Goal: Information Seeking & Learning: Learn about a topic

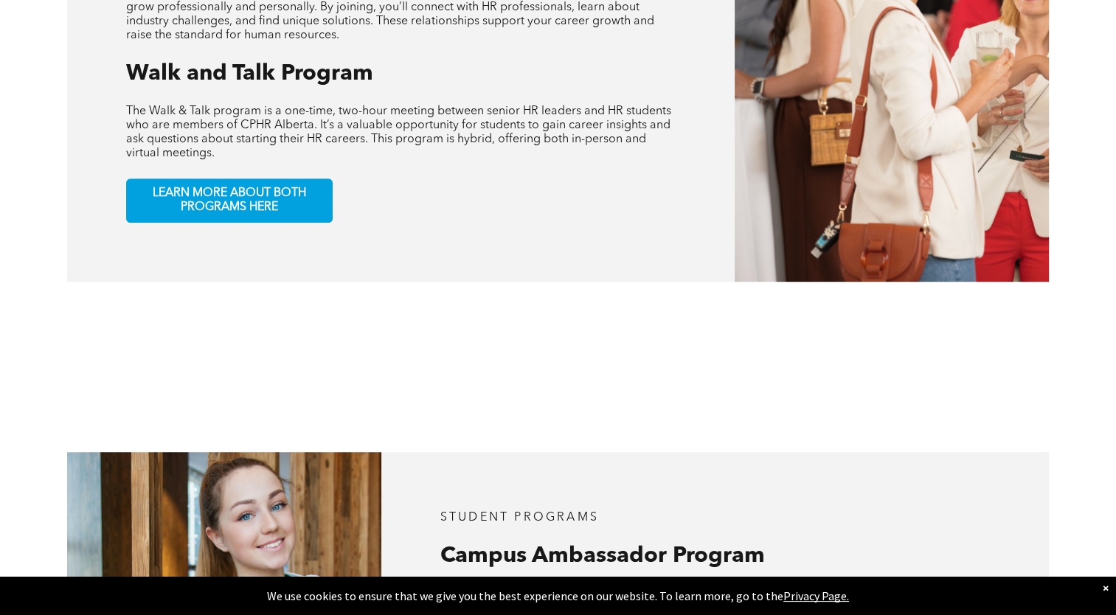
scroll to position [885, 0]
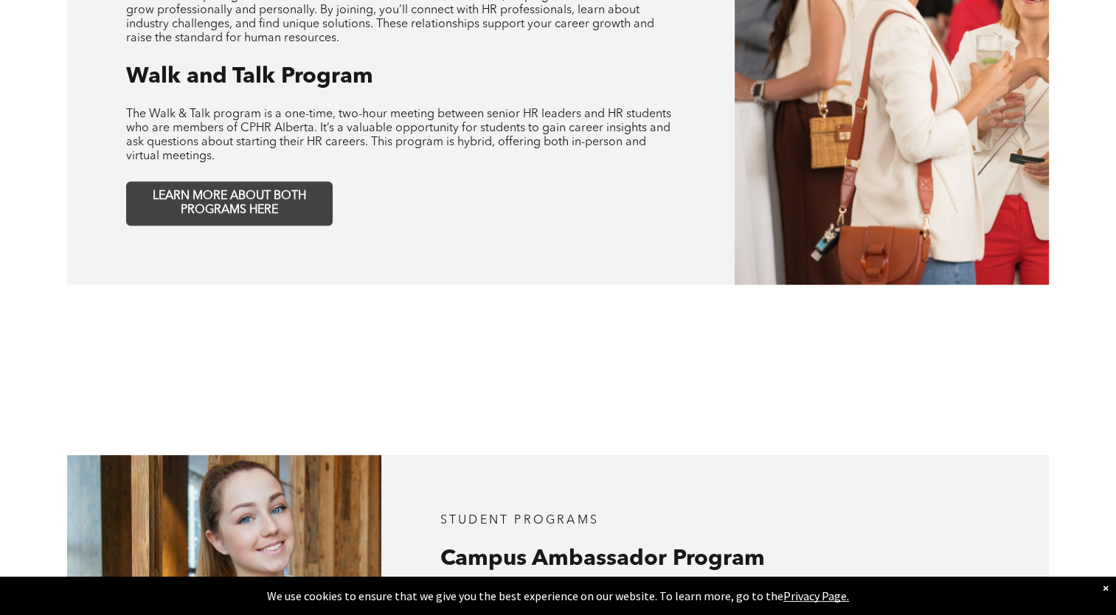
click at [223, 189] on span "LEARN MORE ABOUT BOTH PROGRAMS HERE" at bounding box center [229, 203] width 195 height 28
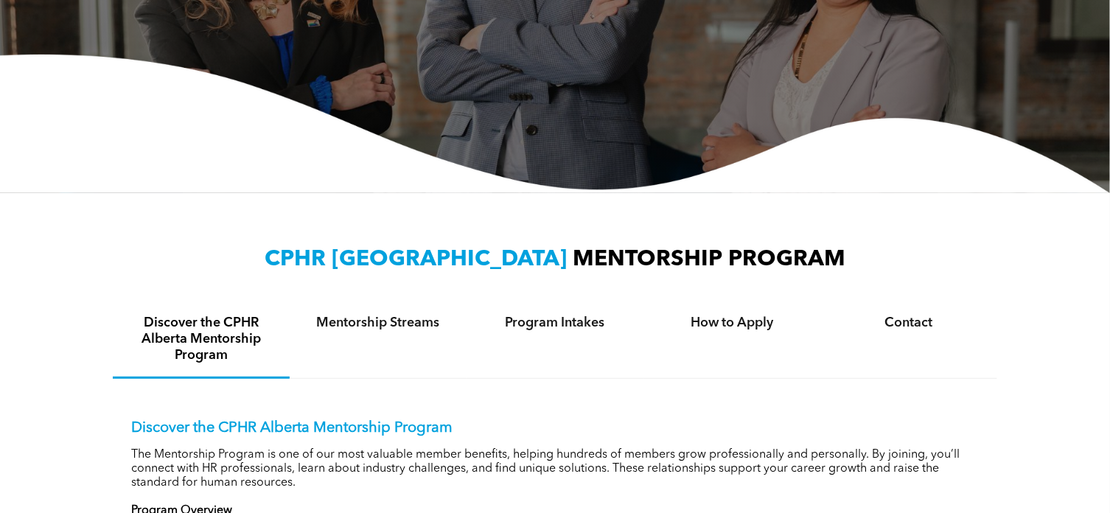
scroll to position [295, 0]
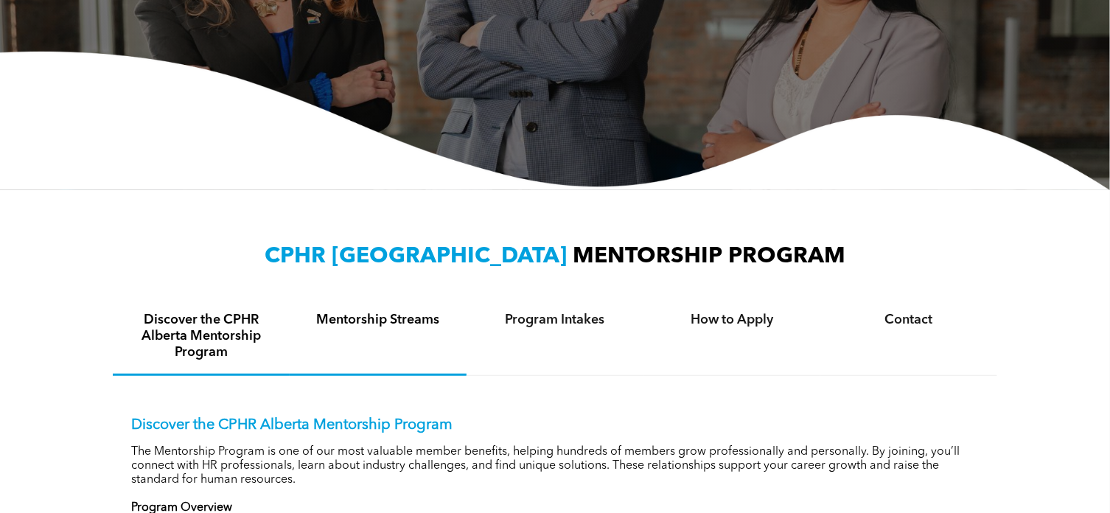
click at [423, 312] on h4 "Mentorship Streams" at bounding box center [378, 320] width 150 height 16
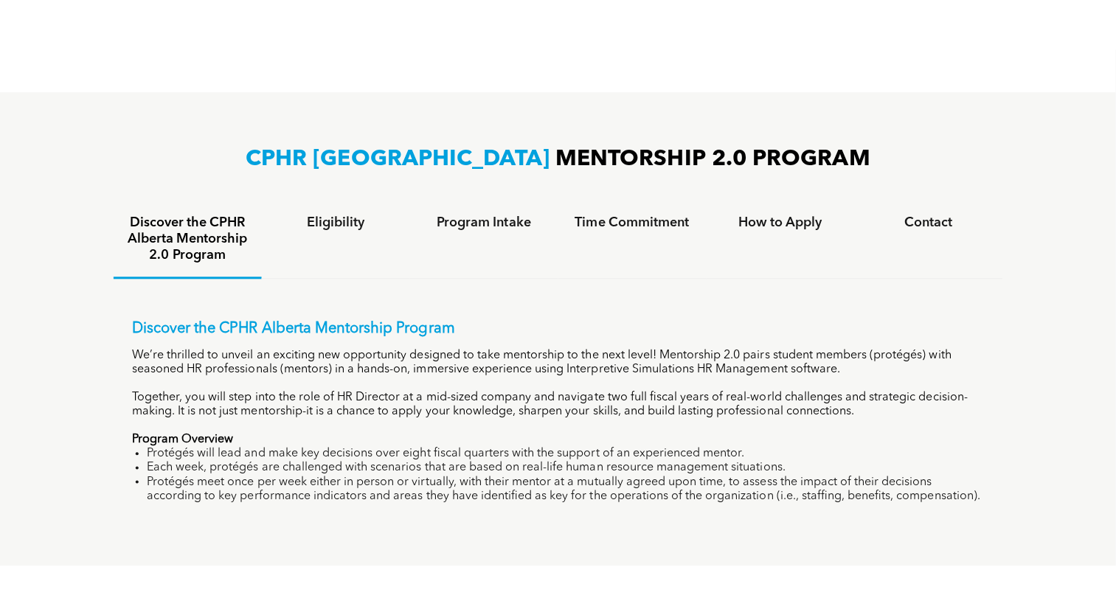
scroll to position [811, 0]
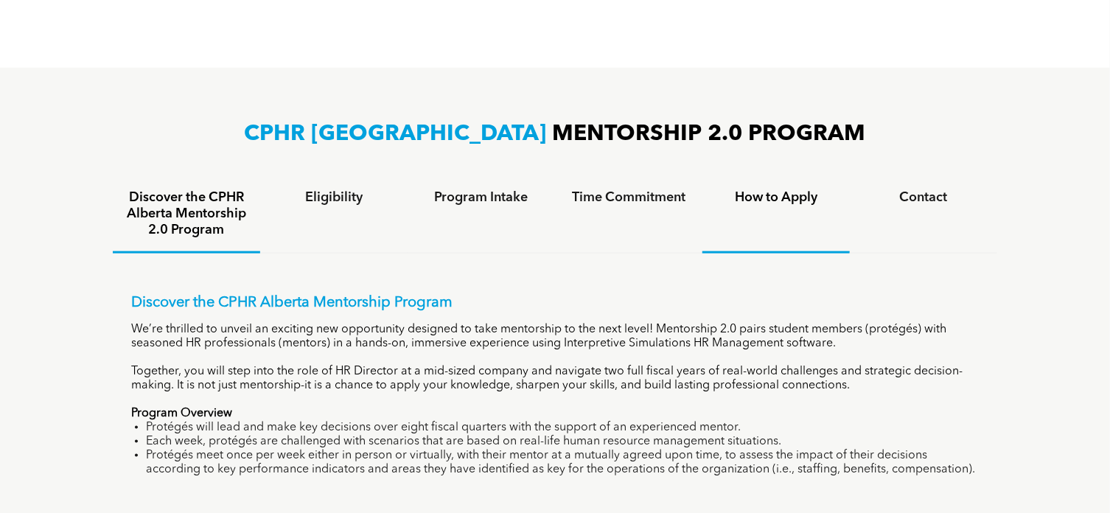
drag, startPoint x: 785, startPoint y: 204, endPoint x: 761, endPoint y: 229, distance: 34.9
click at [761, 229] on div "How to Apply" at bounding box center [776, 214] width 147 height 77
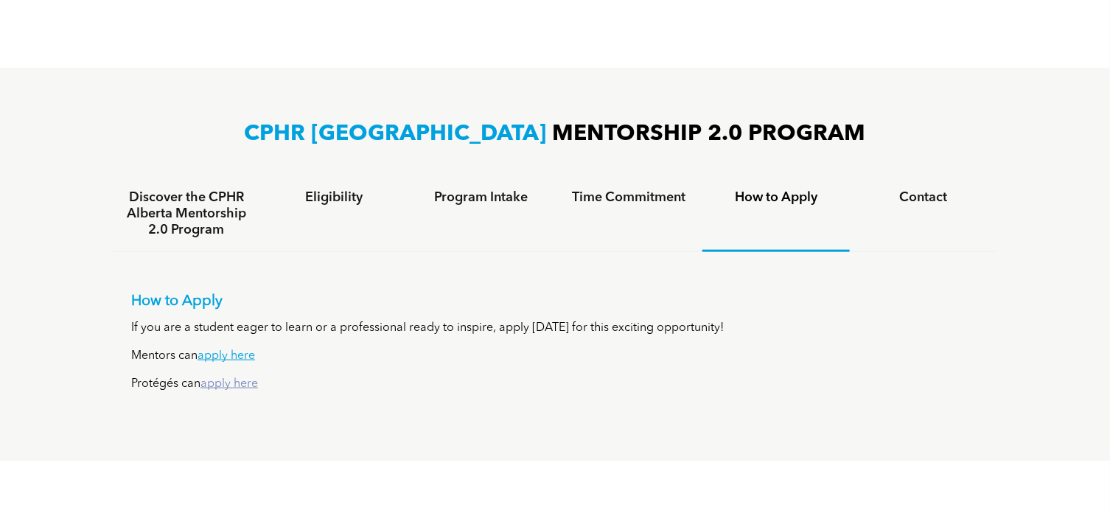
click at [223, 389] on link "apply here" at bounding box center [230, 384] width 58 height 12
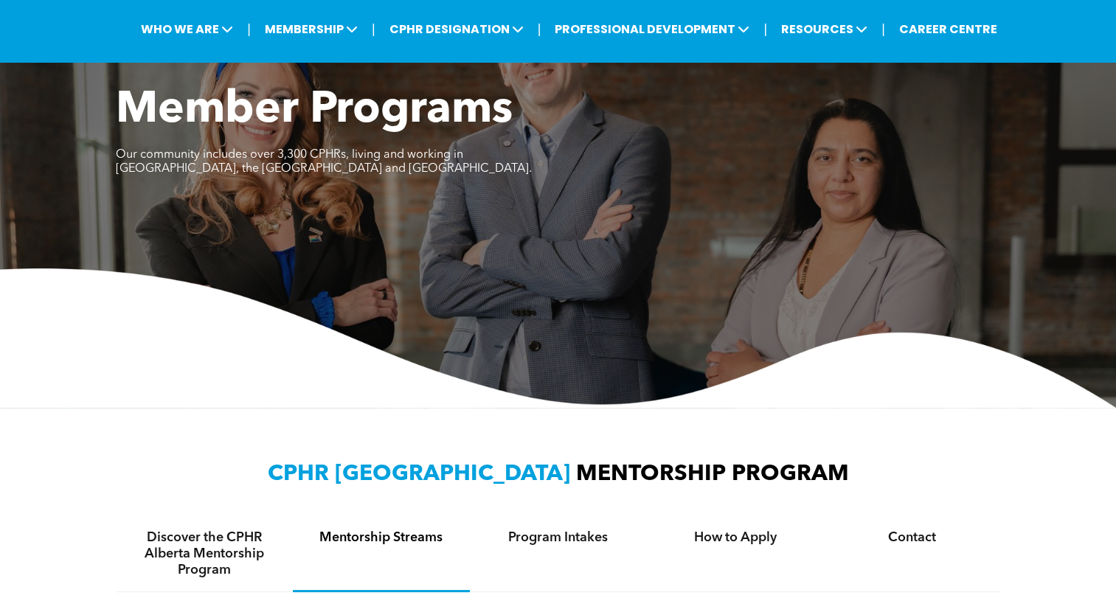
scroll to position [0, 0]
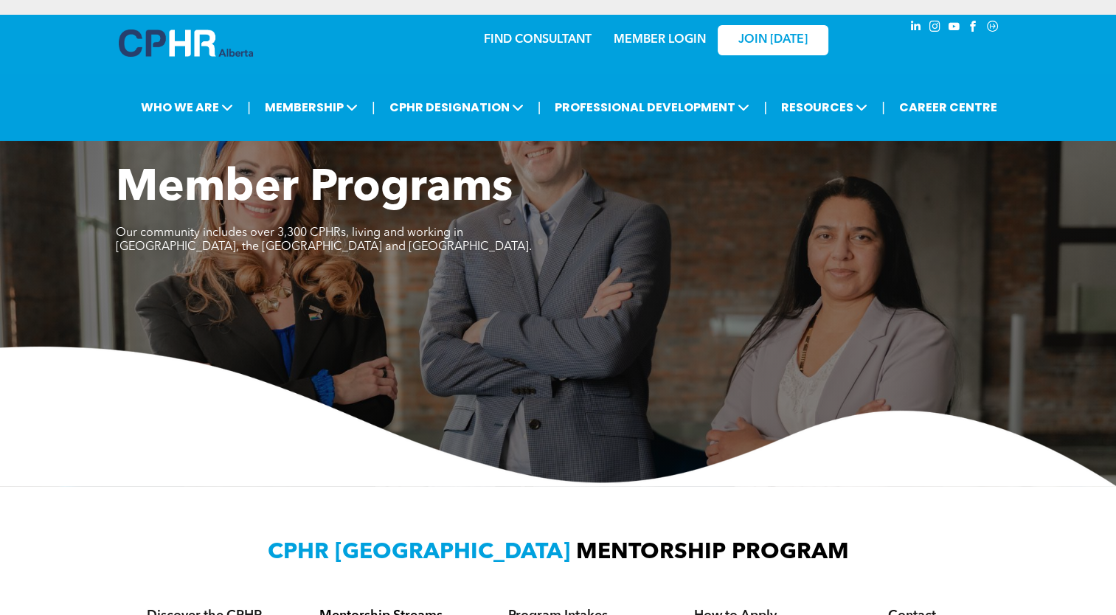
click at [664, 43] on link "MEMBER LOGIN" at bounding box center [659, 40] width 92 height 12
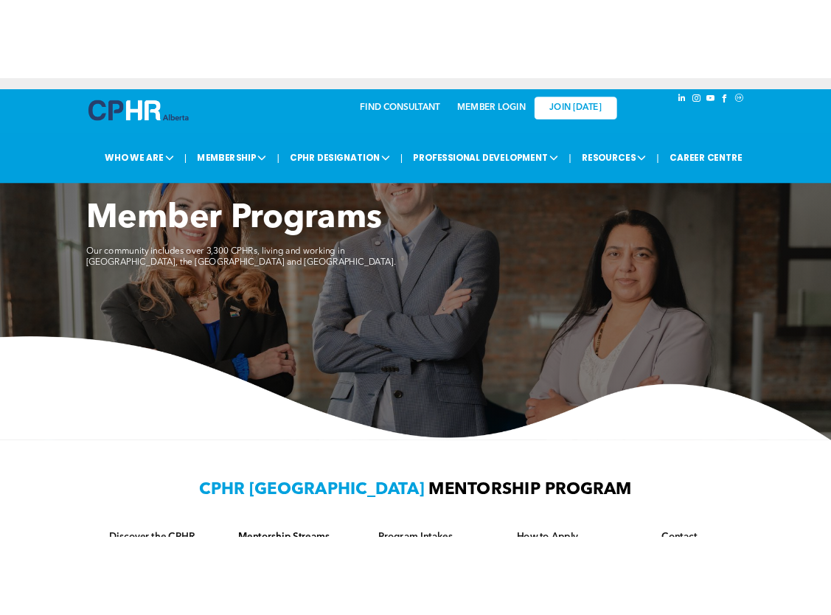
scroll to position [442, 0]
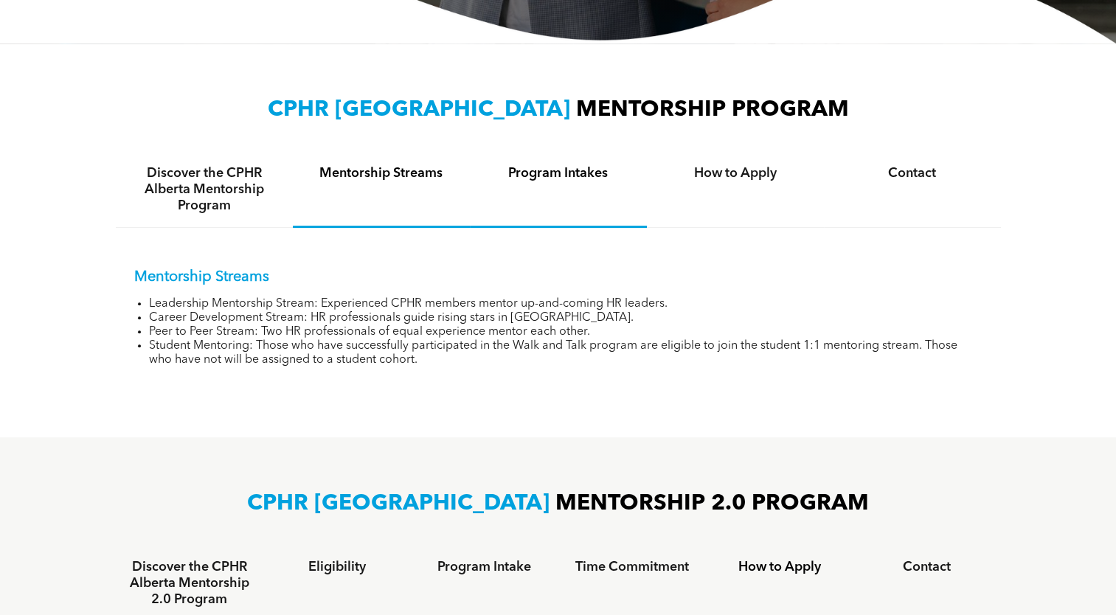
click at [583, 168] on h4 "Program Intakes" at bounding box center [558, 173] width 150 height 16
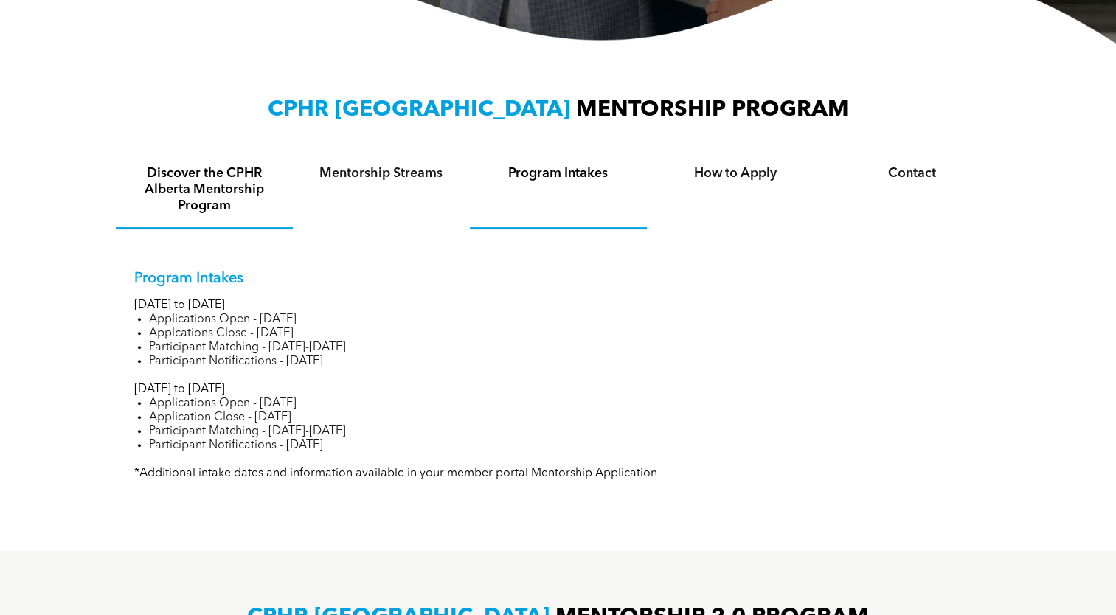
click at [206, 183] on h4 "Discover the CPHR Alberta Mentorship Program" at bounding box center [204, 189] width 150 height 49
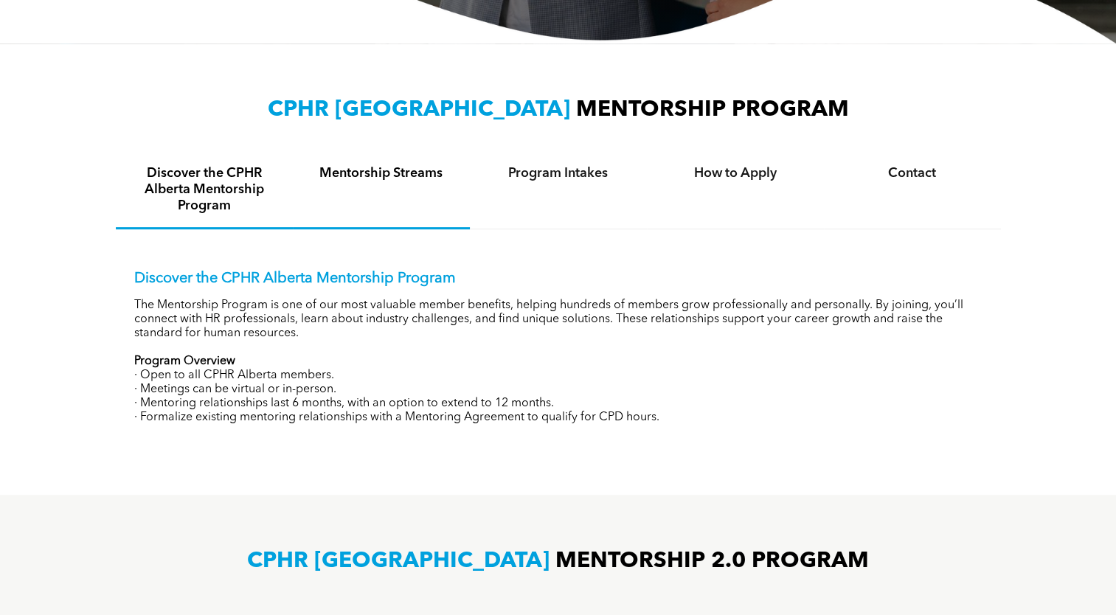
click at [378, 175] on h4 "Mentorship Streams" at bounding box center [381, 173] width 150 height 16
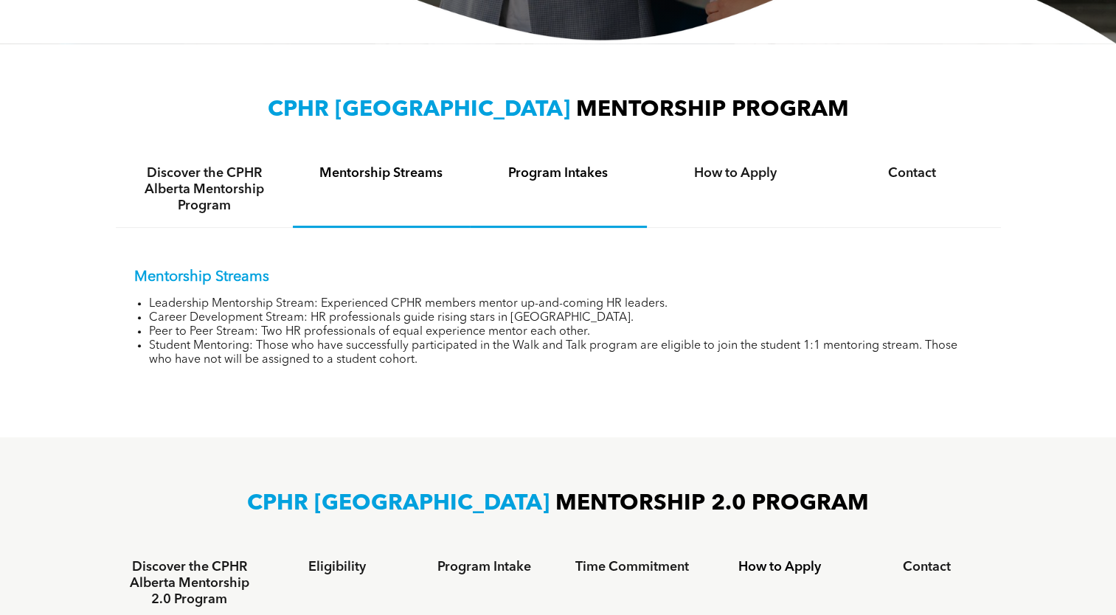
click at [587, 187] on div "Program Intakes" at bounding box center [558, 190] width 177 height 76
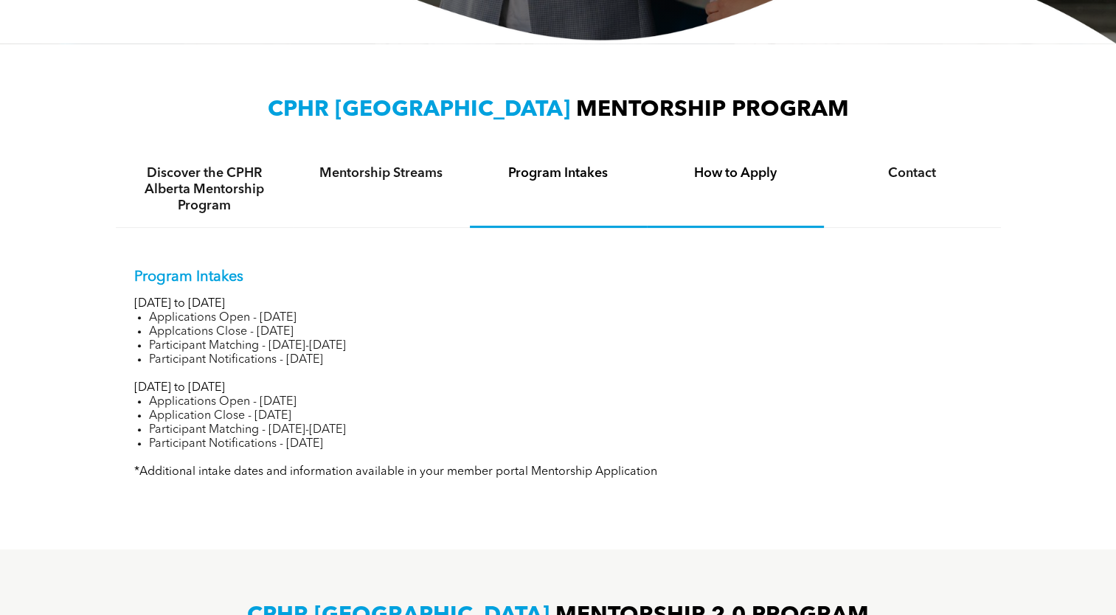
click at [727, 186] on div "How to Apply" at bounding box center [735, 190] width 177 height 76
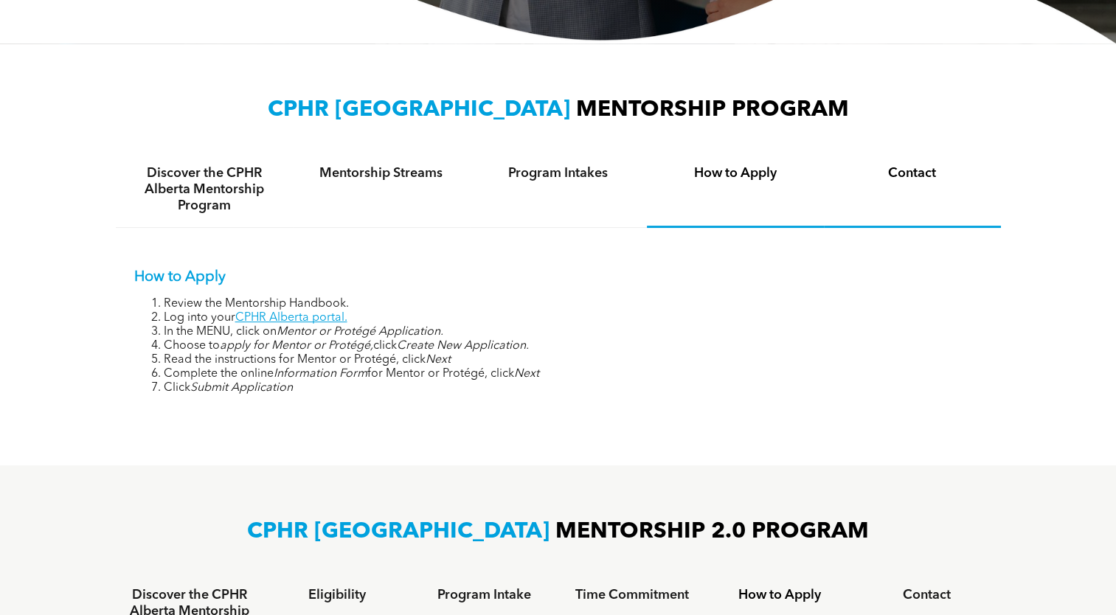
click at [925, 177] on h4 "Contact" at bounding box center [912, 173] width 150 height 16
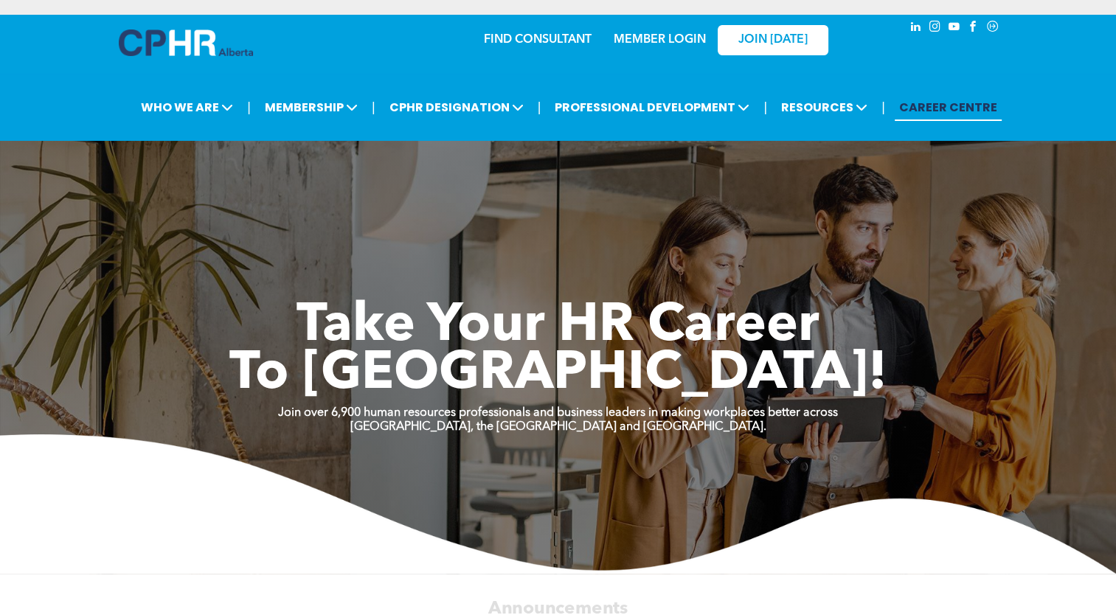
click at [636, 34] on link "MEMBER LOGIN" at bounding box center [659, 40] width 92 height 12
click at [635, 43] on link "MEMBER LOGIN" at bounding box center [659, 40] width 92 height 12
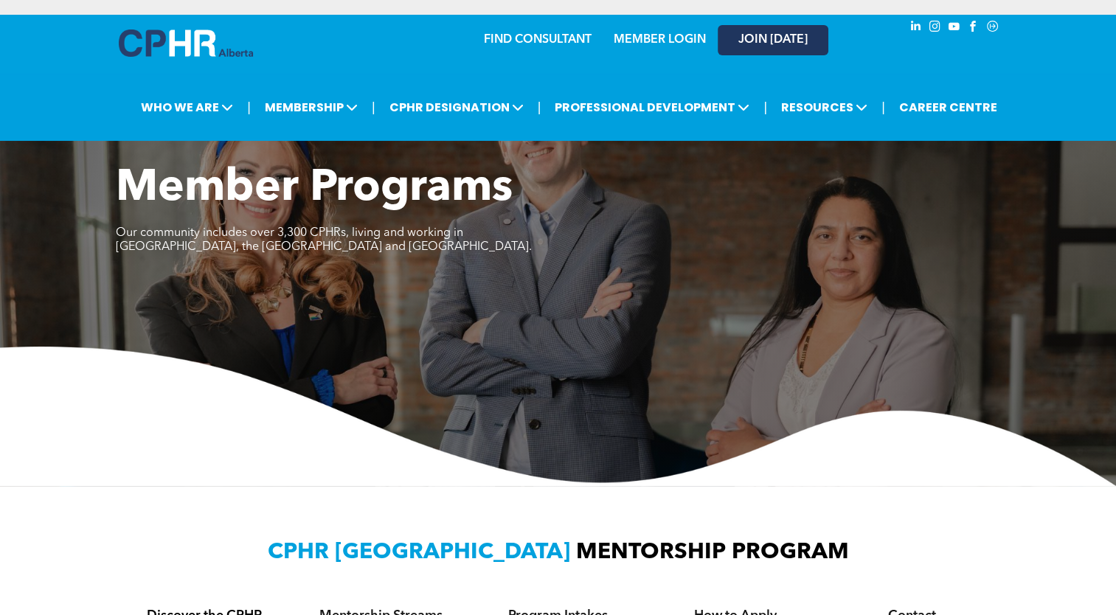
click at [773, 39] on span "JOIN [DATE]" at bounding box center [772, 40] width 69 height 14
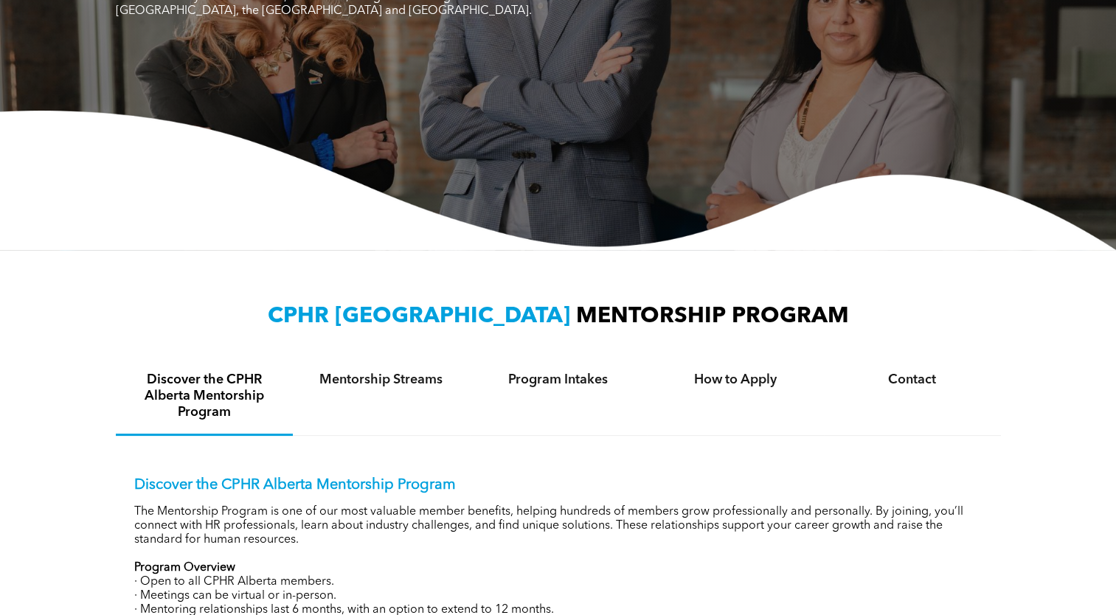
scroll to position [369, 0]
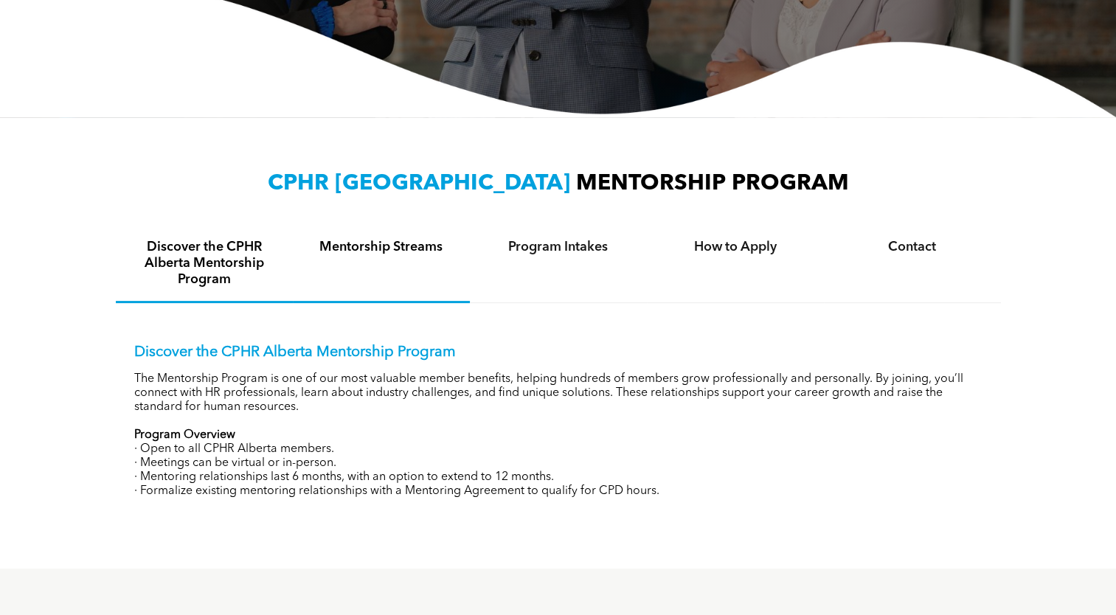
click at [426, 251] on h4 "Mentorship Streams" at bounding box center [381, 247] width 150 height 16
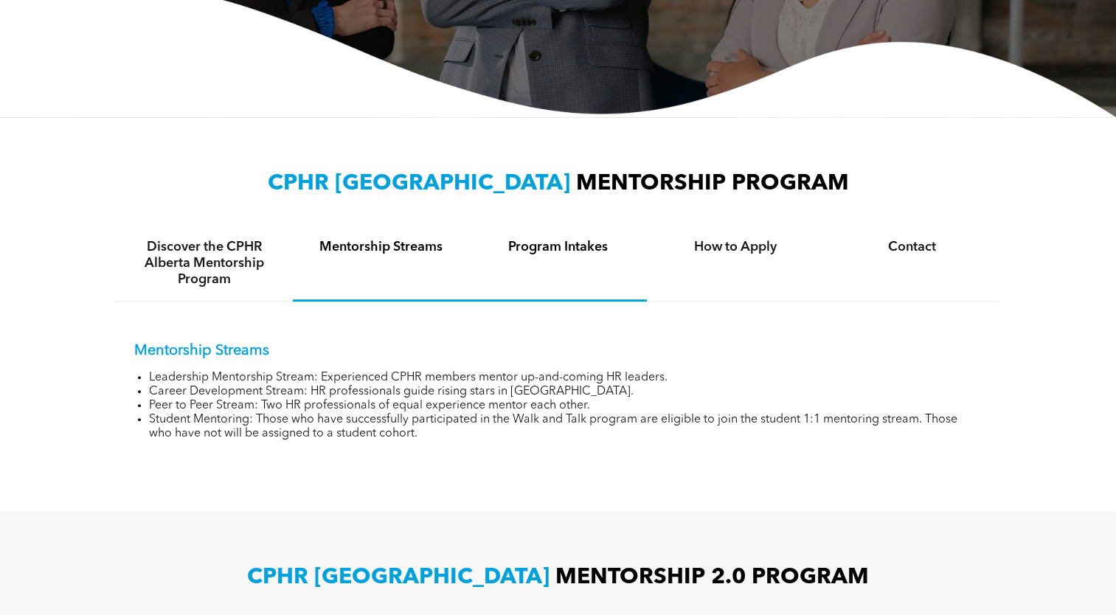
click at [585, 262] on div "Program Intakes" at bounding box center [558, 264] width 177 height 76
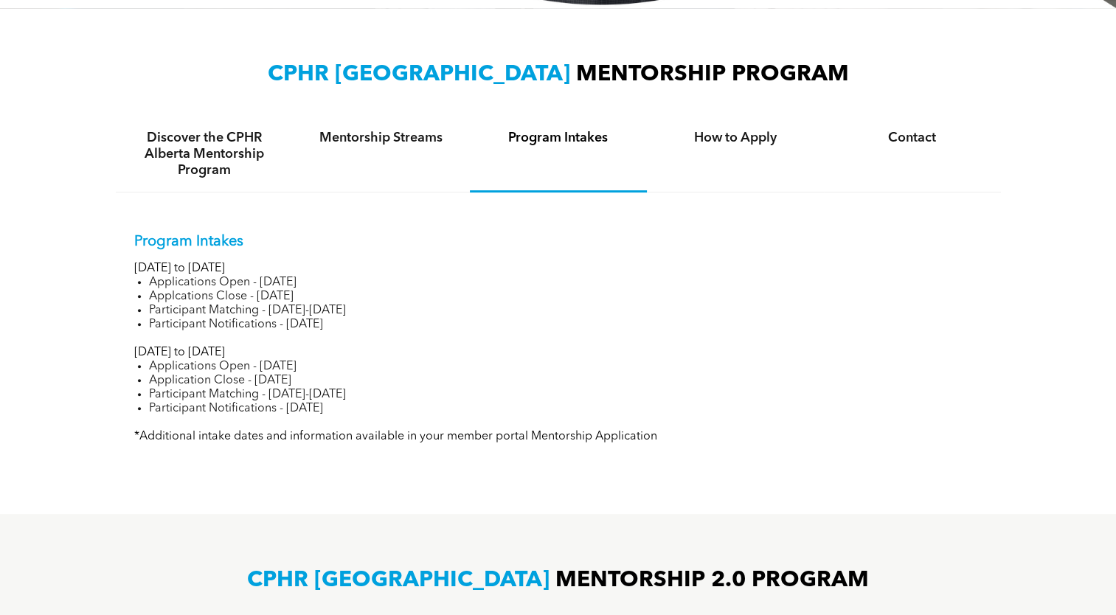
scroll to position [516, 0]
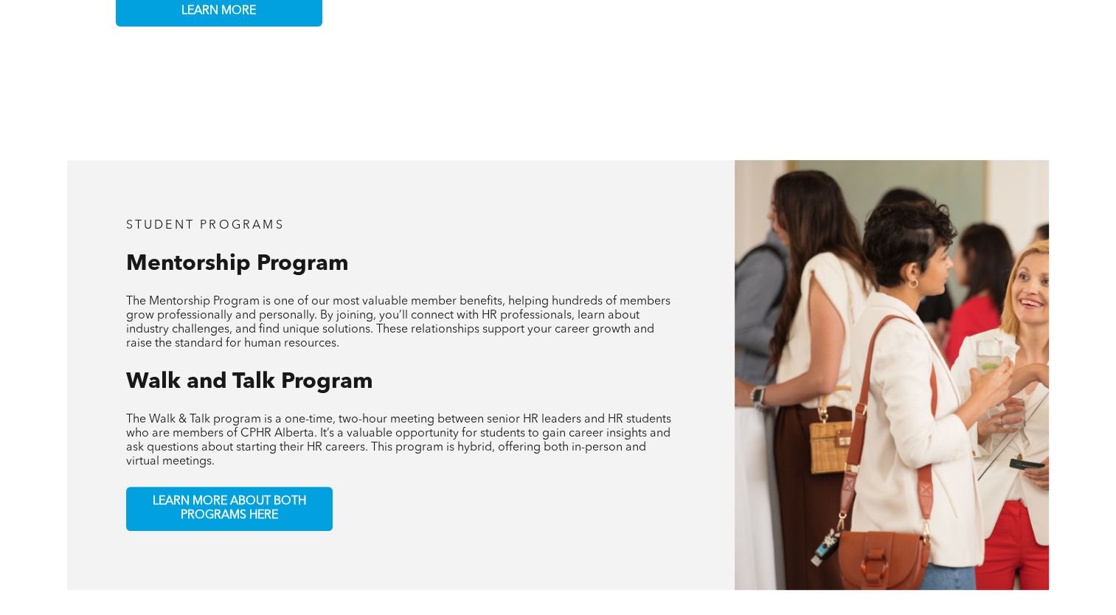
scroll to position [590, 0]
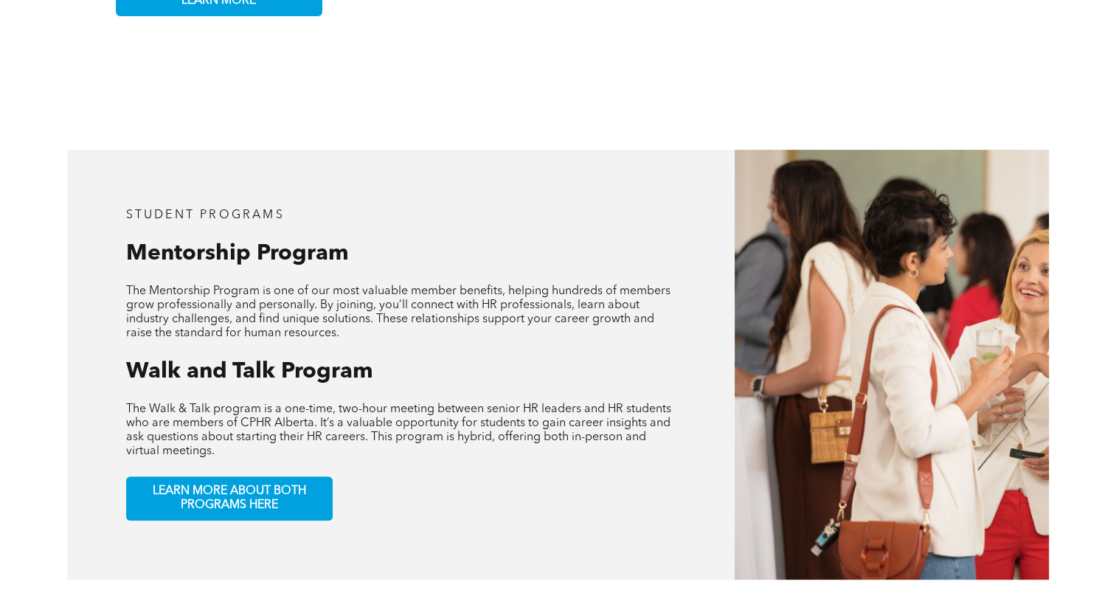
click at [277, 414] on span "The Walk & Talk program is a one-time, two-hour meeting between senior HR leade…" at bounding box center [398, 430] width 545 height 54
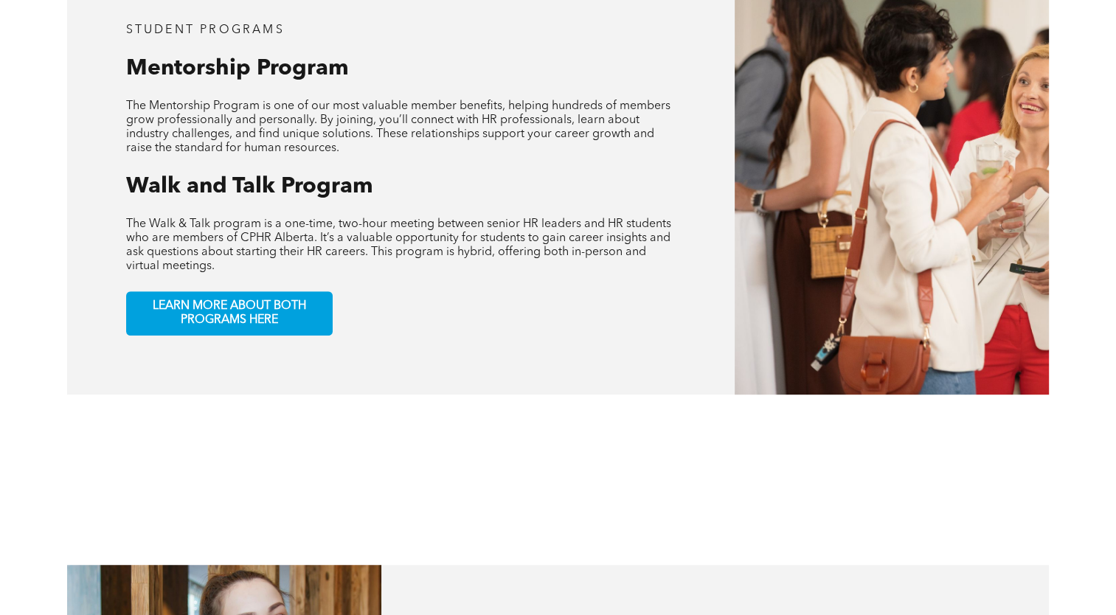
scroll to position [811, 0]
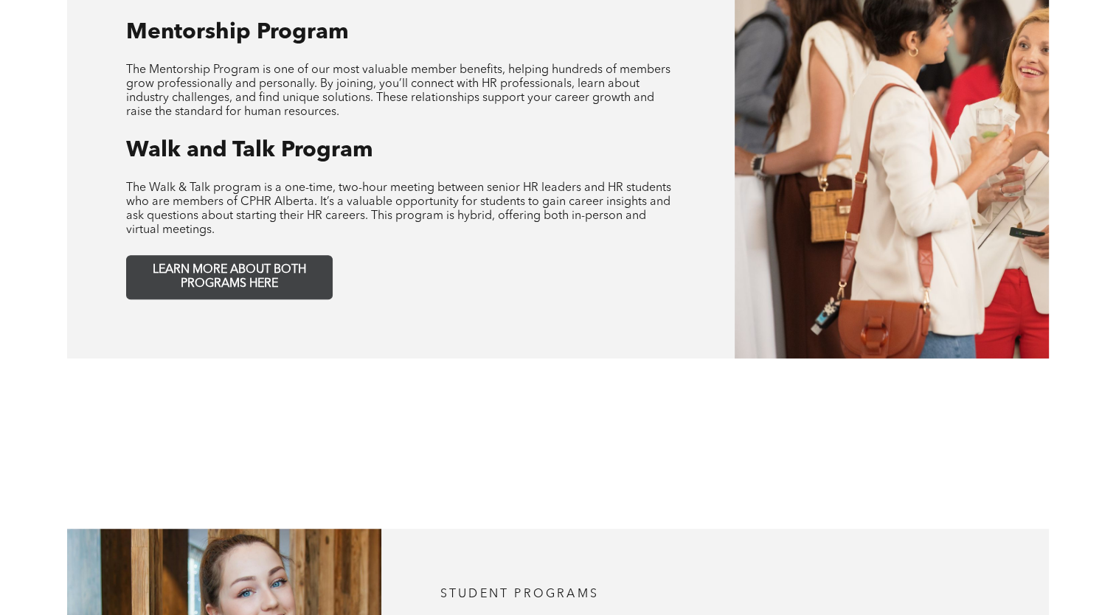
click at [237, 263] on span "LEARN MORE ABOUT BOTH PROGRAMS HERE" at bounding box center [229, 277] width 195 height 28
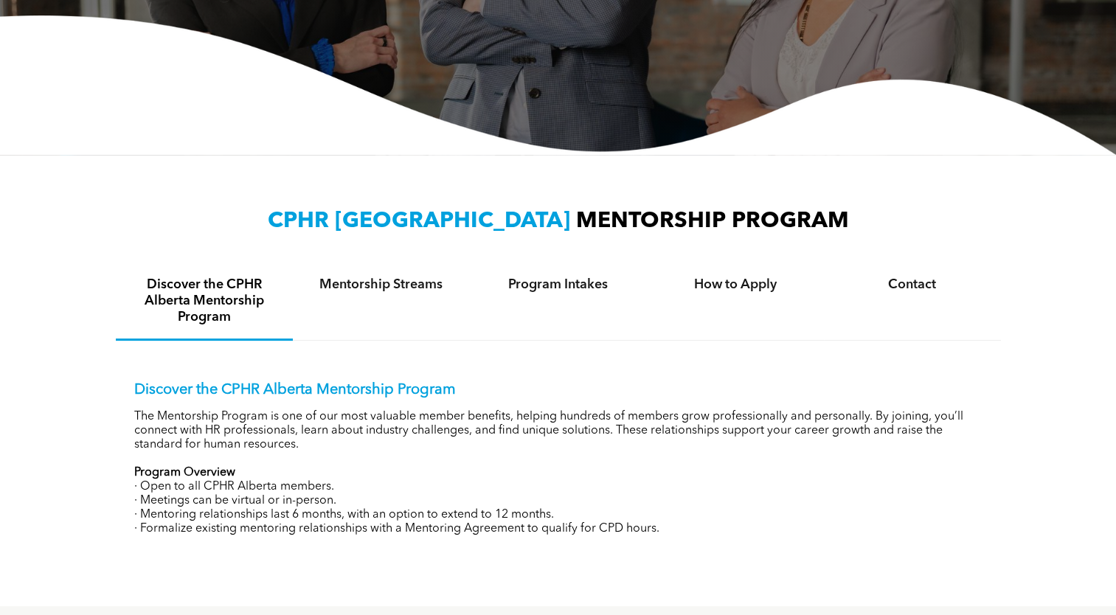
scroll to position [369, 0]
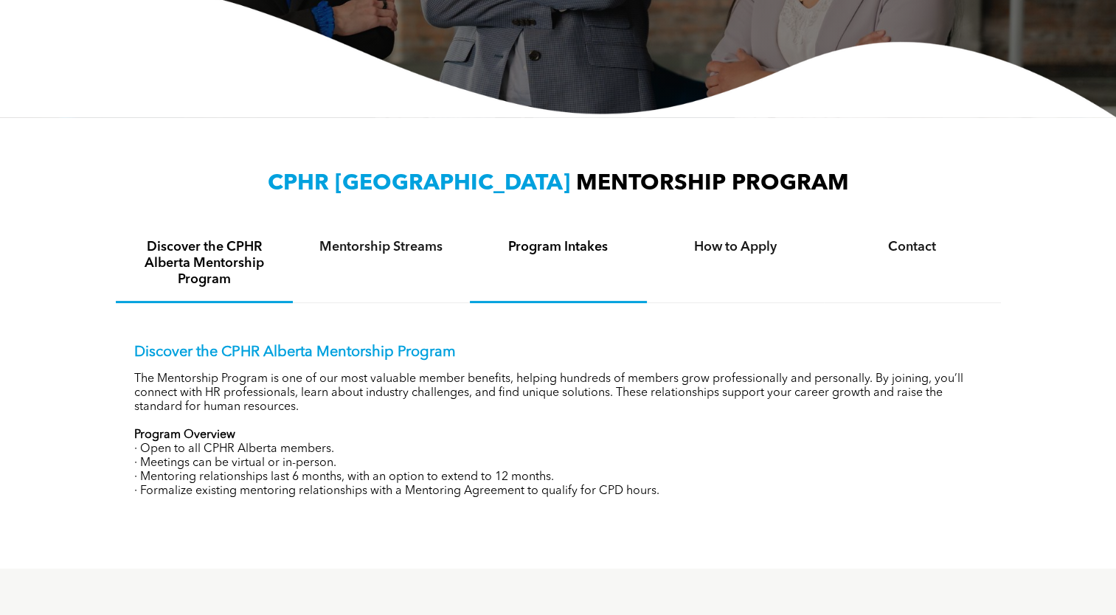
click at [556, 259] on div "Program Intakes" at bounding box center [558, 264] width 177 height 77
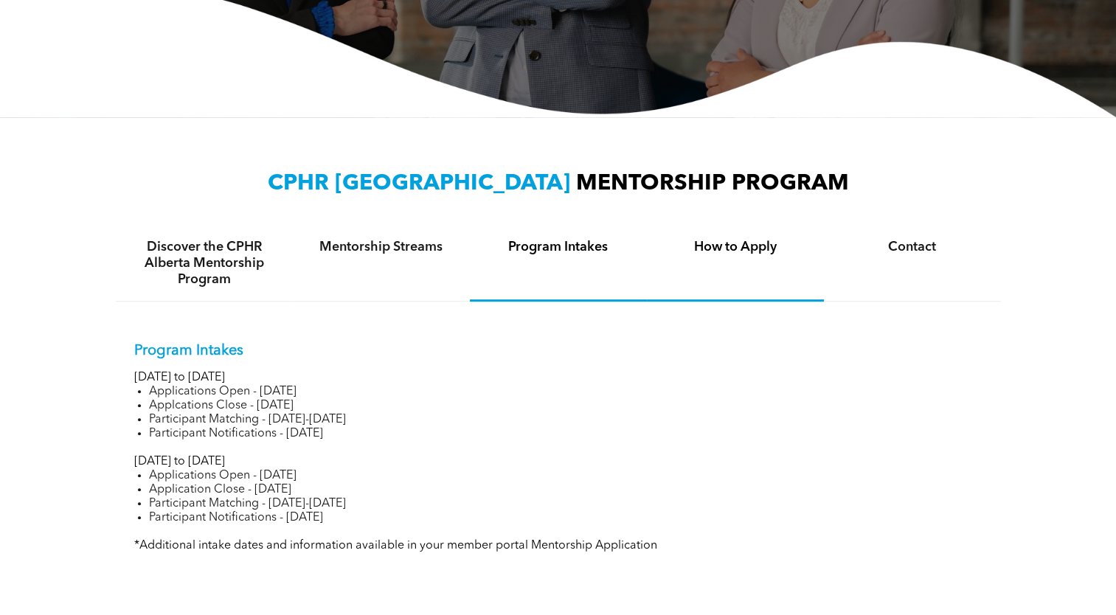
click at [708, 243] on h4 "How to Apply" at bounding box center [735, 247] width 150 height 16
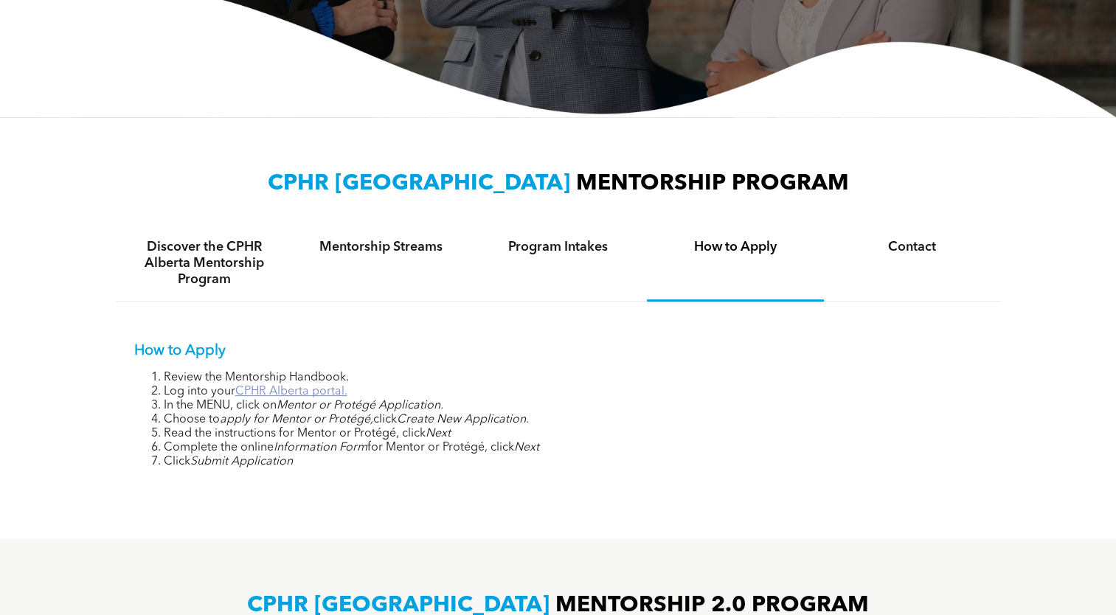
click at [270, 390] on link "CPHR Alberta portal." at bounding box center [291, 392] width 112 height 12
